Goal: Find specific page/section: Find specific page/section

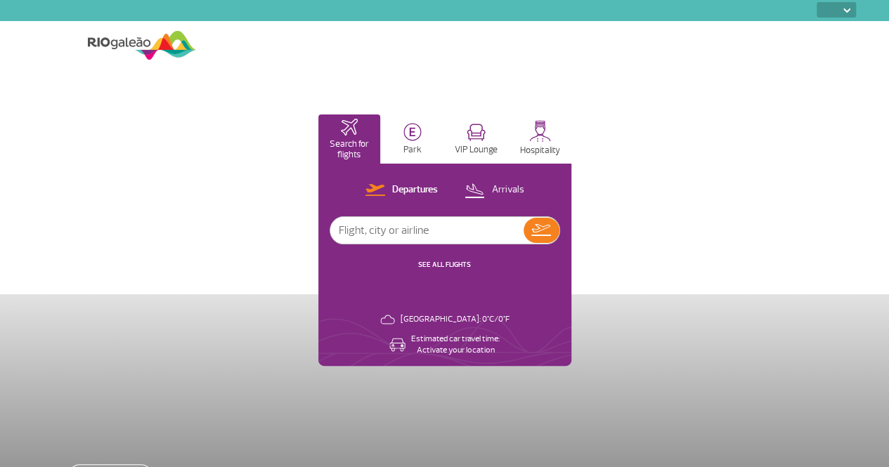
click at [847, 9] on img at bounding box center [846, 10] width 7 height 4
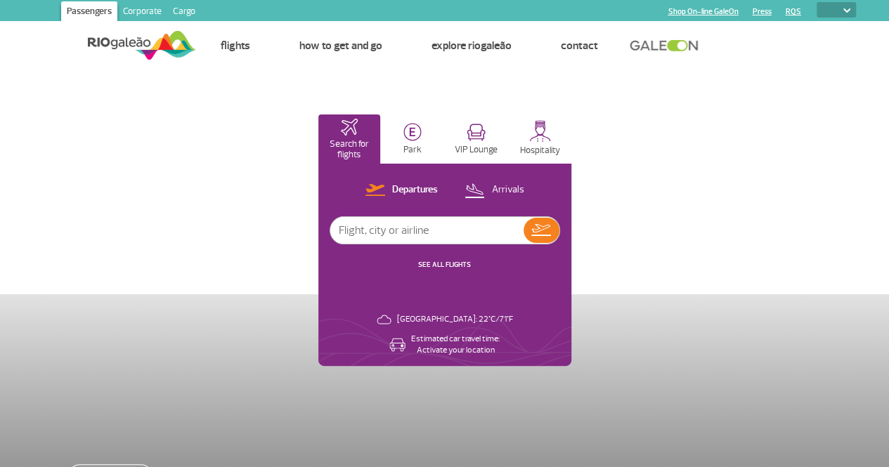
click at [850, 11] on img at bounding box center [846, 10] width 7 height 4
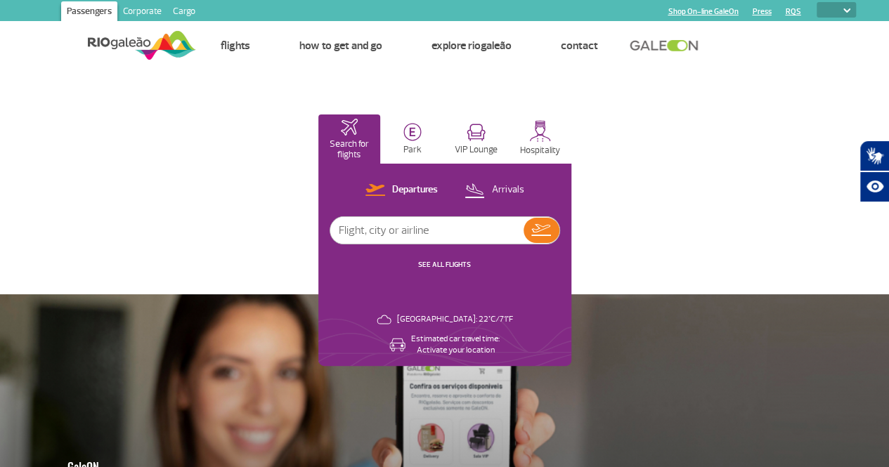
click at [848, 9] on img at bounding box center [846, 10] width 7 height 4
click at [835, 9] on select "PT ENG ESP" at bounding box center [836, 9] width 39 height 15
select select "en"
click at [817, 2] on select "PT ENG ESP" at bounding box center [836, 9] width 39 height 15
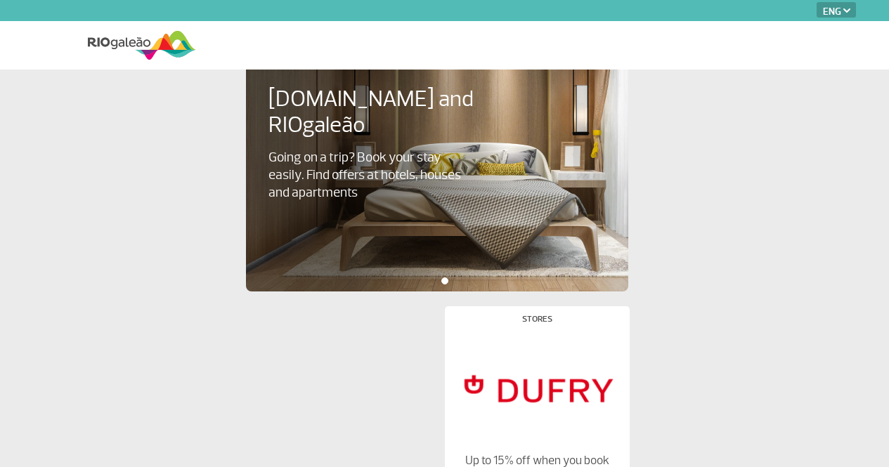
select select "en"
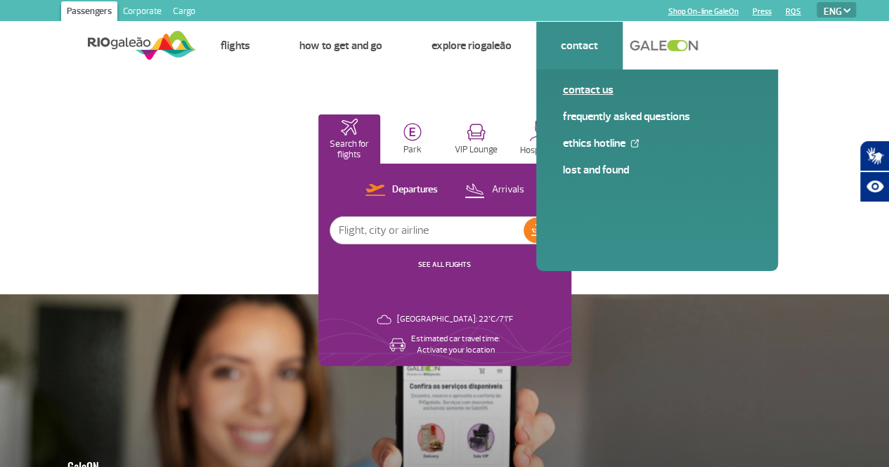
click at [578, 88] on link "Contact us" at bounding box center [657, 89] width 188 height 15
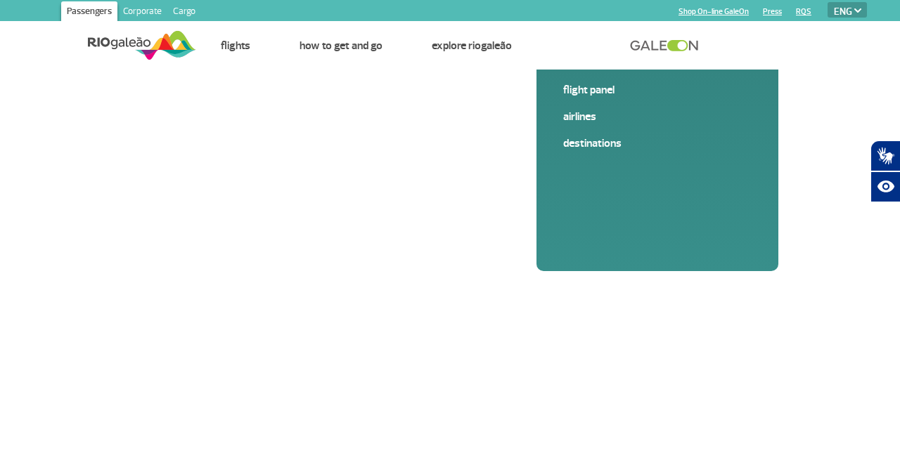
click at [103, 37] on img at bounding box center [142, 45] width 108 height 34
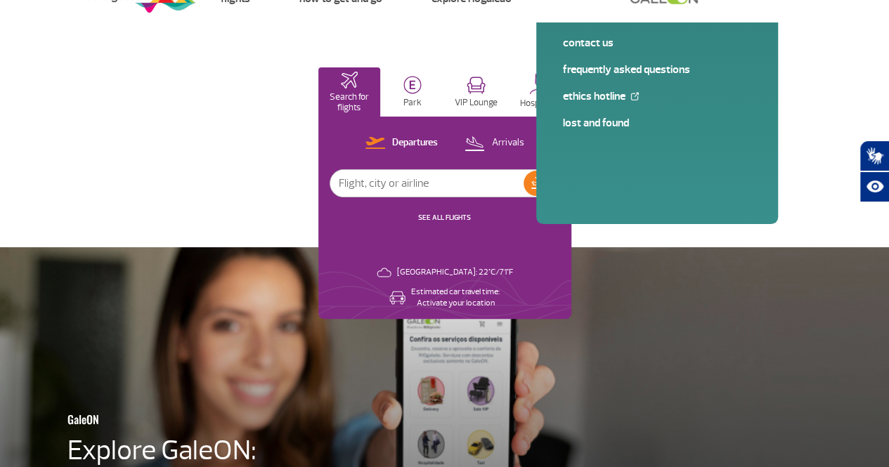
scroll to position [23, 0]
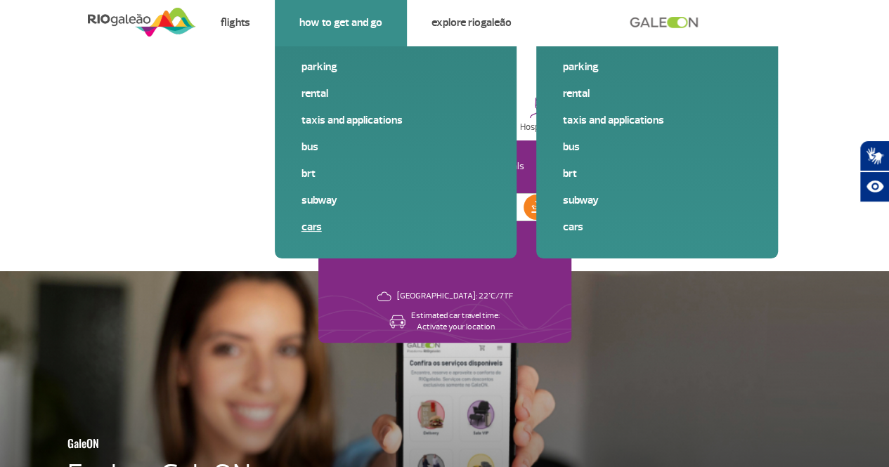
click at [319, 219] on link "Cars" at bounding box center [396, 226] width 188 height 15
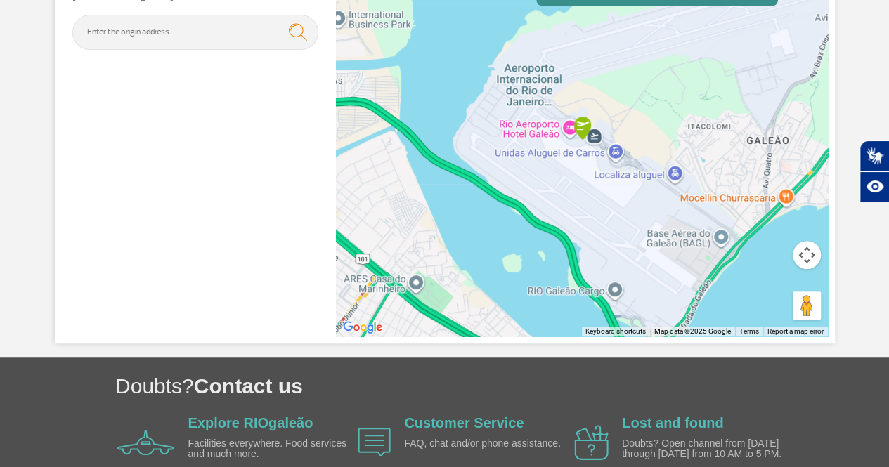
scroll to position [198, 0]
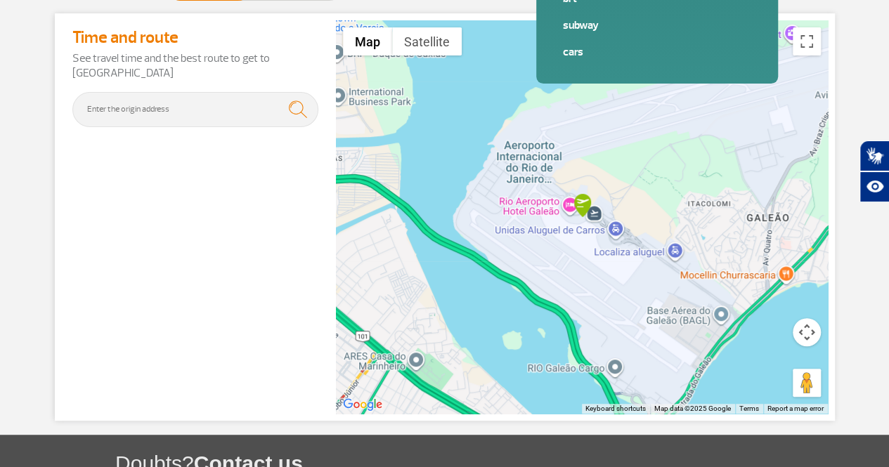
click at [851, 30] on section "Home page > How to get and go > Car Car Arrive Leave Time and route See travel …" at bounding box center [444, 153] width 889 height 536
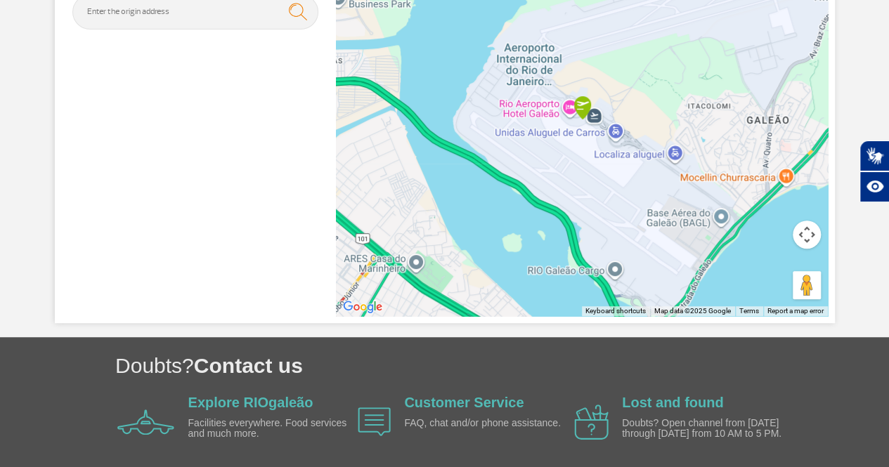
scroll to position [351, 0]
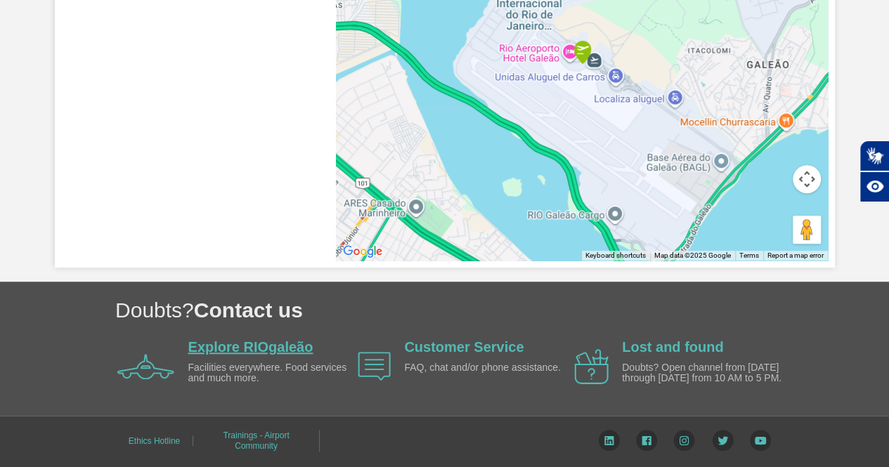
click at [231, 348] on link "Explore RIOgaleão" at bounding box center [250, 347] width 125 height 15
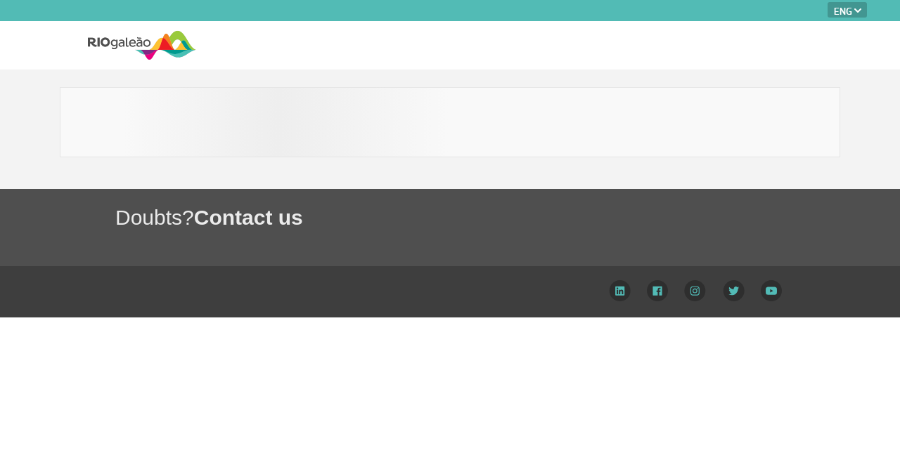
select select "en"
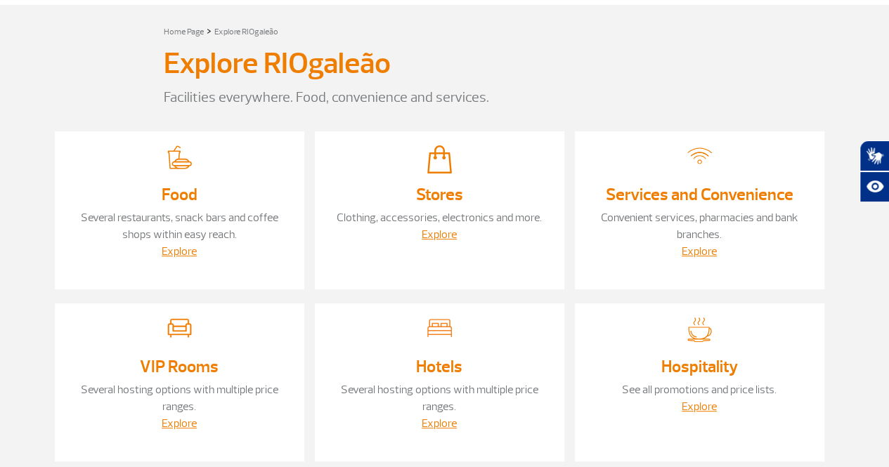
scroll to position [7, 0]
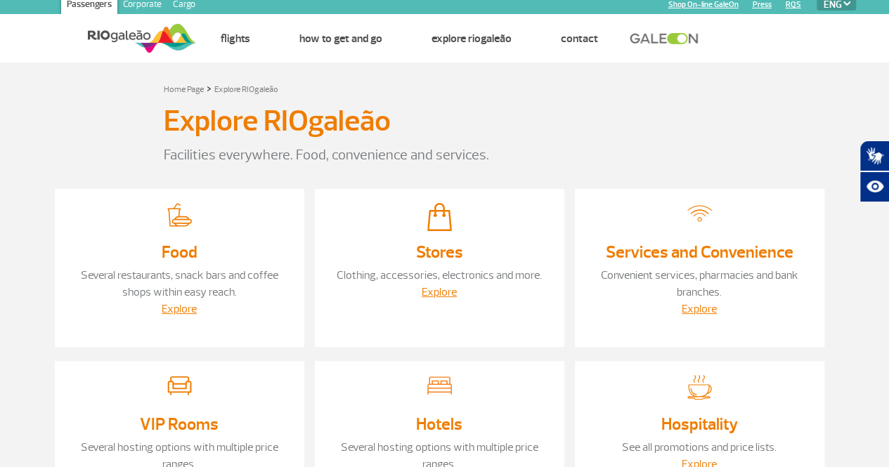
click at [122, 49] on img at bounding box center [142, 38] width 108 height 34
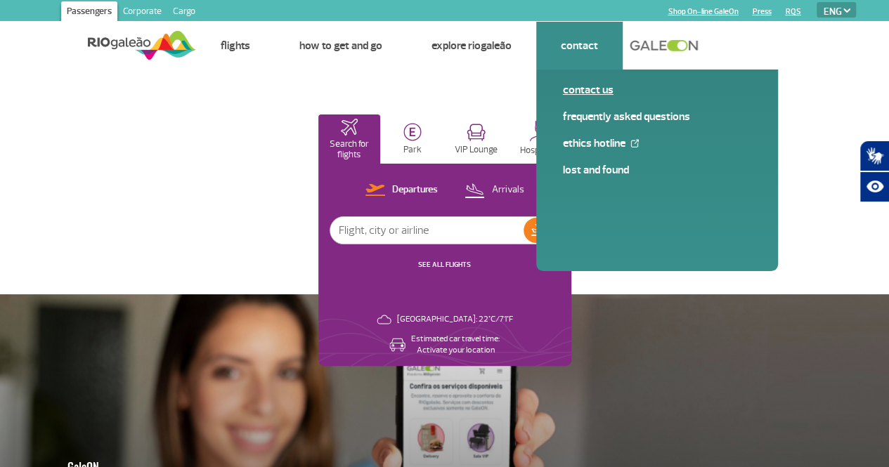
click at [588, 87] on link "Contact us" at bounding box center [657, 89] width 188 height 15
